Goal: Task Accomplishment & Management: Complete application form

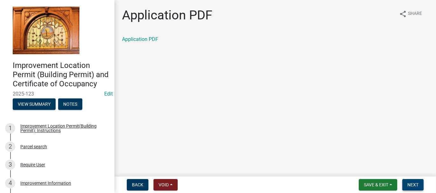
click at [415, 182] on span "Next" at bounding box center [412, 184] width 11 height 5
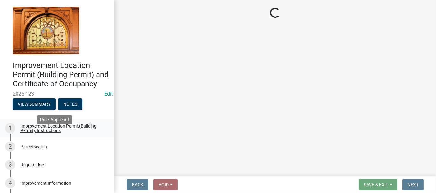
select select "62bb873c-c571-4454-ac8a-8c216551e2a3"
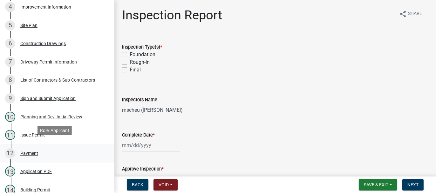
scroll to position [191, 0]
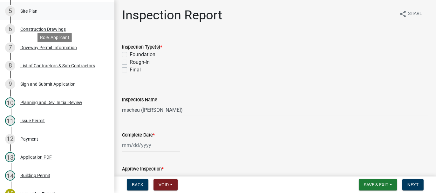
click at [29, 13] on div "Site Plan" at bounding box center [28, 11] width 17 height 4
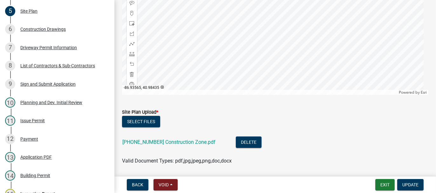
scroll to position [164, 0]
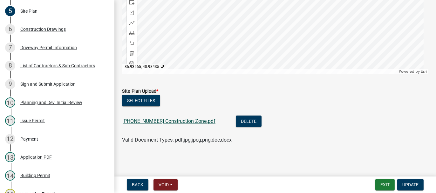
click at [131, 119] on link "20-2774-00 Construction Zone.pdf" at bounding box center [168, 121] width 93 height 6
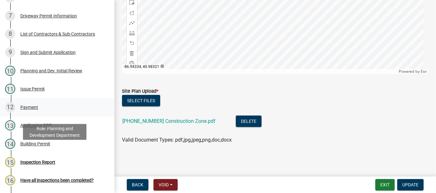
scroll to position [254, 0]
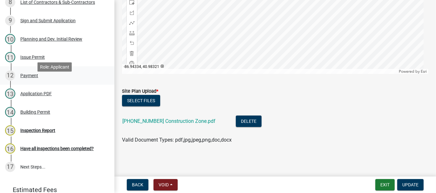
click at [22, 78] on div "Payment" at bounding box center [29, 75] width 18 height 4
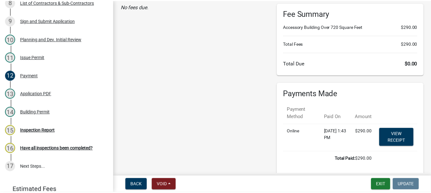
scroll to position [78, 0]
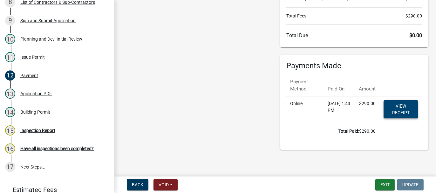
click at [403, 108] on link "View receipt" at bounding box center [400, 109] width 35 height 18
click at [382, 185] on button "Exit" at bounding box center [384, 184] width 19 height 11
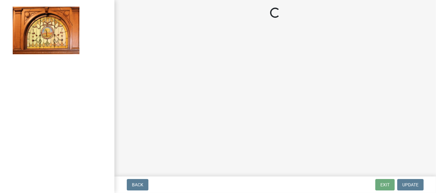
select select "62bb873c-c571-4454-ac8a-8c216551e2a3"
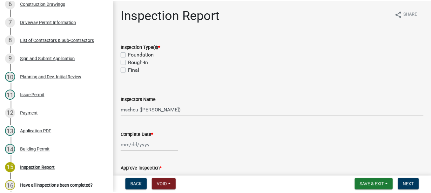
scroll to position [222, 0]
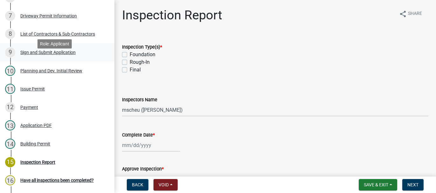
click at [44, 55] on div "Sign and Submit Application" at bounding box center [47, 52] width 55 height 4
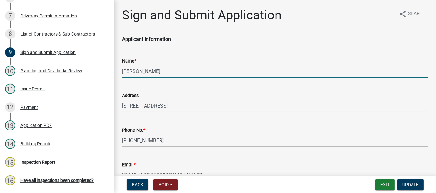
drag, startPoint x: 123, startPoint y: 70, endPoint x: 152, endPoint y: 68, distance: 28.9
click at [152, 68] on input "[PERSON_NAME]" at bounding box center [275, 71] width 306 height 13
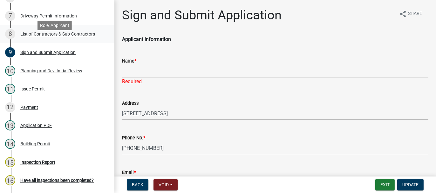
click at [56, 36] on div "List of Contractors & Sub-Contractors" at bounding box center [57, 34] width 75 height 4
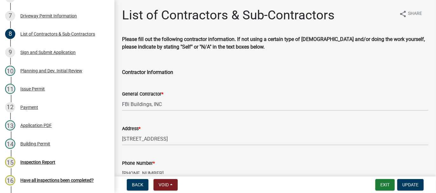
drag, startPoint x: 121, startPoint y: 102, endPoint x: 127, endPoint y: 103, distance: 5.5
click at [127, 103] on div "General Contractor * FBi Buildings, INC" at bounding box center [275, 96] width 316 height 30
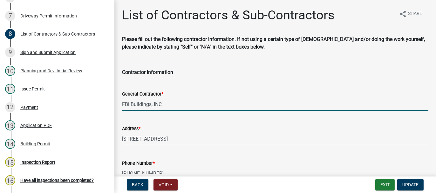
drag, startPoint x: 122, startPoint y: 104, endPoint x: 147, endPoint y: 105, distance: 25.1
click at [165, 106] on input "FBi Buildings, INC" at bounding box center [275, 104] width 306 height 13
click at [50, 55] on div "Sign and Submit Application" at bounding box center [47, 52] width 55 height 4
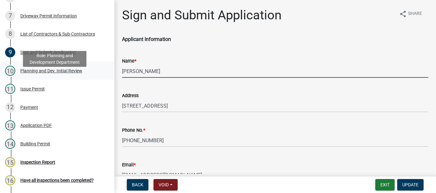
drag, startPoint x: 152, startPoint y: 71, endPoint x: 103, endPoint y: 86, distance: 51.0
click at [104, 85] on div "Improvement Location Permit (Building Permit) and Certificate of Occupancy 2025…" at bounding box center [218, 96] width 436 height 193
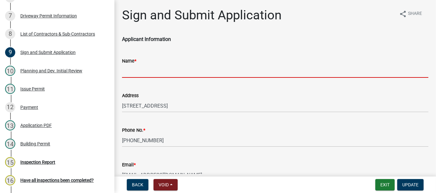
paste input "FBi Buildings, INC"
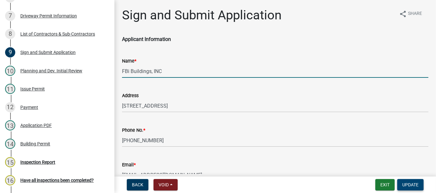
type input "FBi Buildings, INC"
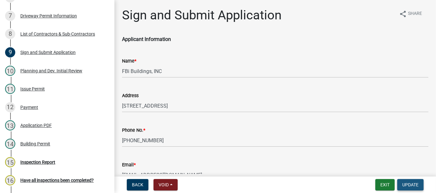
click at [410, 179] on button "Update" at bounding box center [410, 184] width 26 height 11
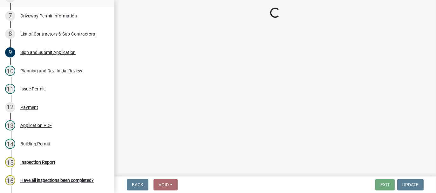
select select "62bb873c-c571-4454-ac8a-8c216551e2a3"
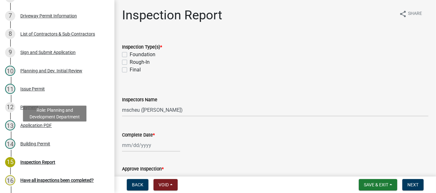
click at [27, 128] on div "Application PDF" at bounding box center [35, 125] width 31 height 4
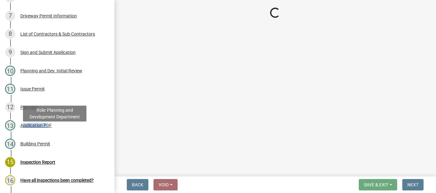
click at [27, 128] on div "Application PDF" at bounding box center [35, 125] width 31 height 4
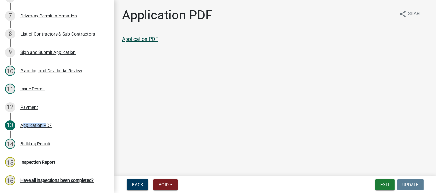
click at [151, 40] on link "Application PDF" at bounding box center [140, 39] width 36 height 6
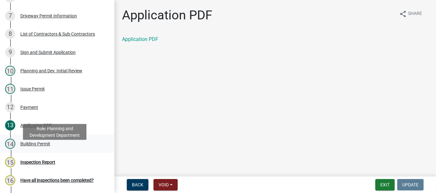
click at [36, 146] on div "Building Permit" at bounding box center [35, 144] width 30 height 4
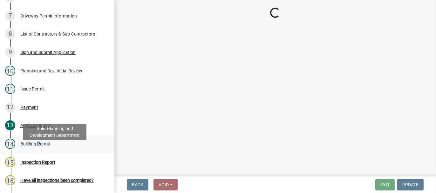
click at [36, 146] on div "Building Permit" at bounding box center [35, 144] width 30 height 4
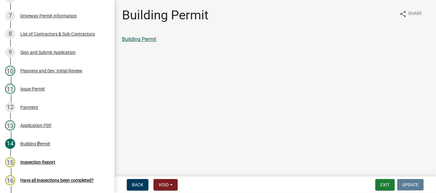
click at [150, 38] on link "Building Permit" at bounding box center [139, 39] width 34 height 6
click at [383, 185] on button "Exit" at bounding box center [384, 184] width 19 height 11
